Goal: Check status: Check status

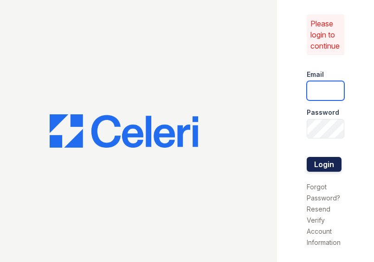
type input "[EMAIL_ADDRESS][DOMAIN_NAME]"
click at [319, 161] on button "Login" at bounding box center [323, 164] width 35 height 15
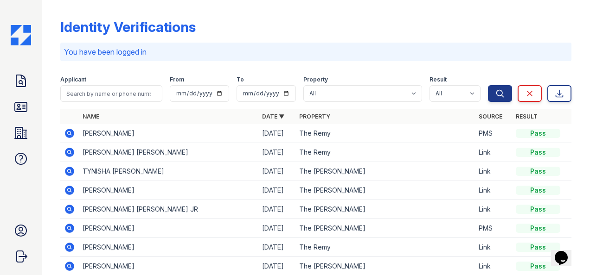
click at [65, 150] on icon at bounding box center [69, 152] width 11 height 11
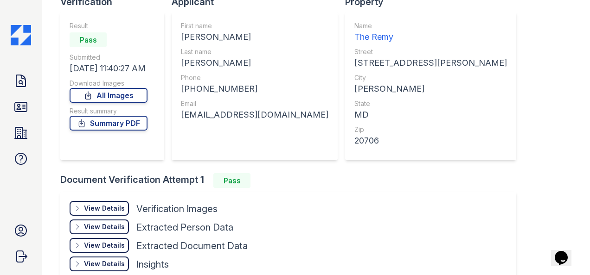
scroll to position [127, 0]
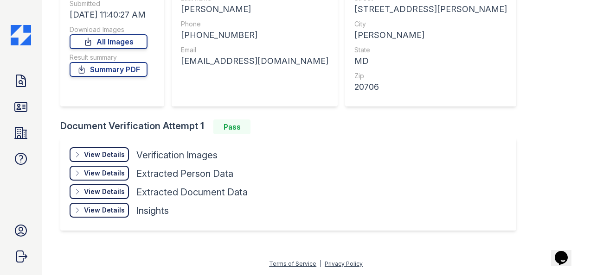
click at [85, 159] on div "View Details" at bounding box center [104, 154] width 41 height 9
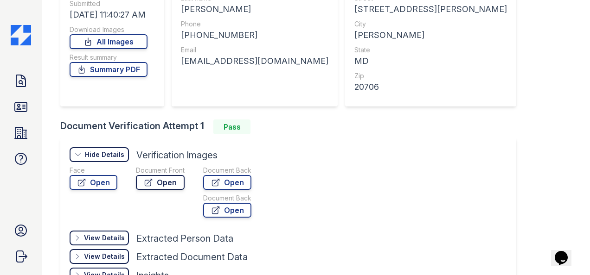
click at [163, 183] on link "Open" at bounding box center [160, 182] width 49 height 15
